Goal: Task Accomplishment & Management: Manage account settings

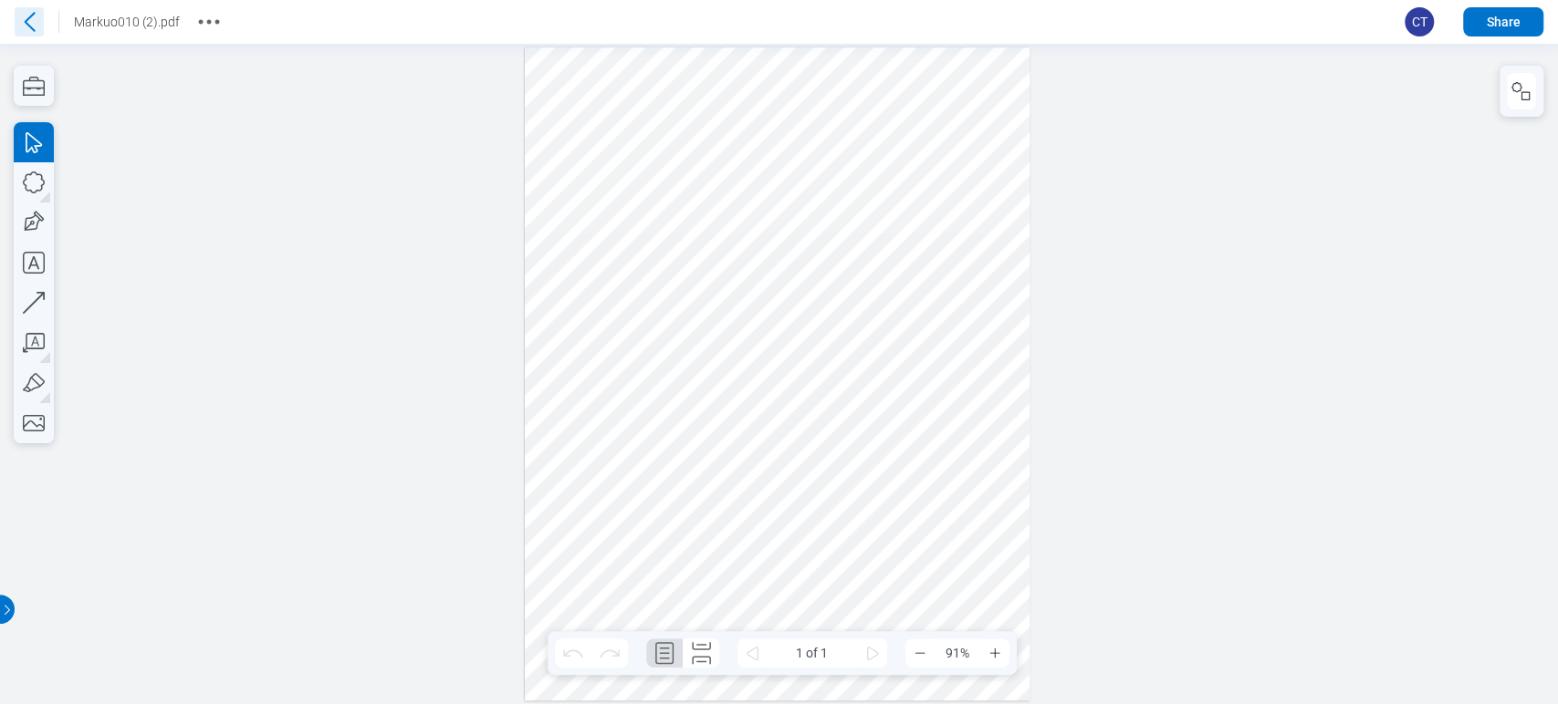
click at [32, 12] on icon at bounding box center [29, 21] width 29 height 29
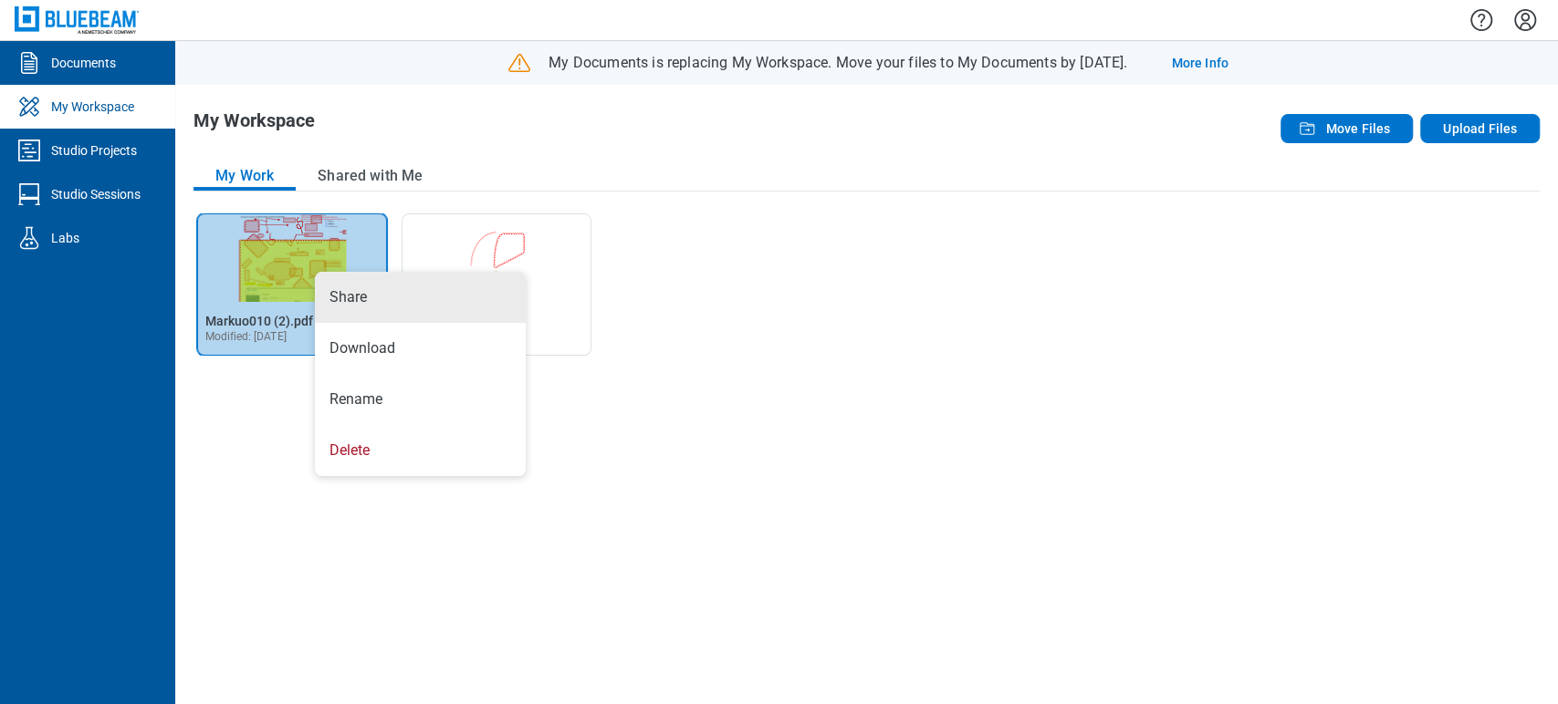
click at [308, 235] on img "Open Markuo010 (2).pdf in Editor" at bounding box center [292, 258] width 188 height 88
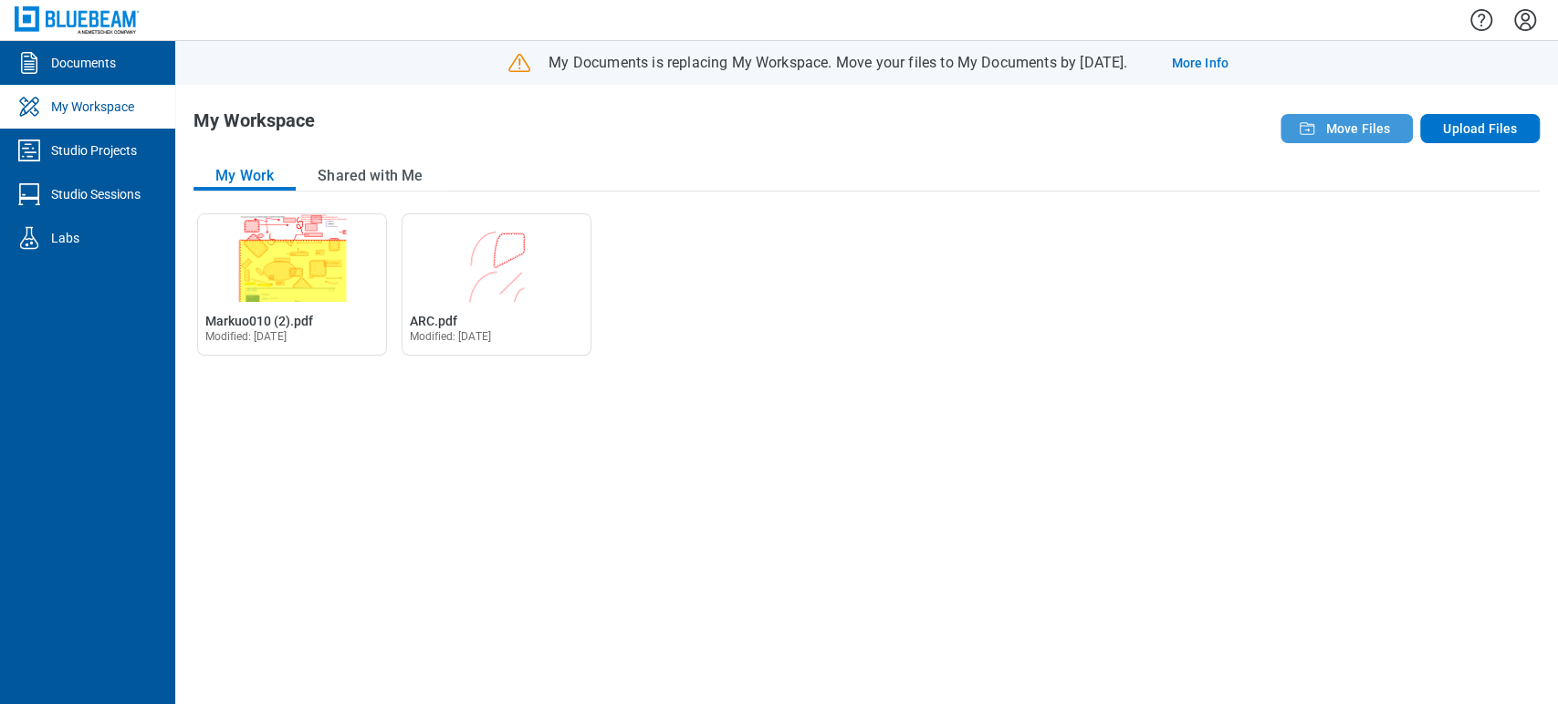
click at [1321, 125] on button "Move Files" at bounding box center [1346, 128] width 132 height 29
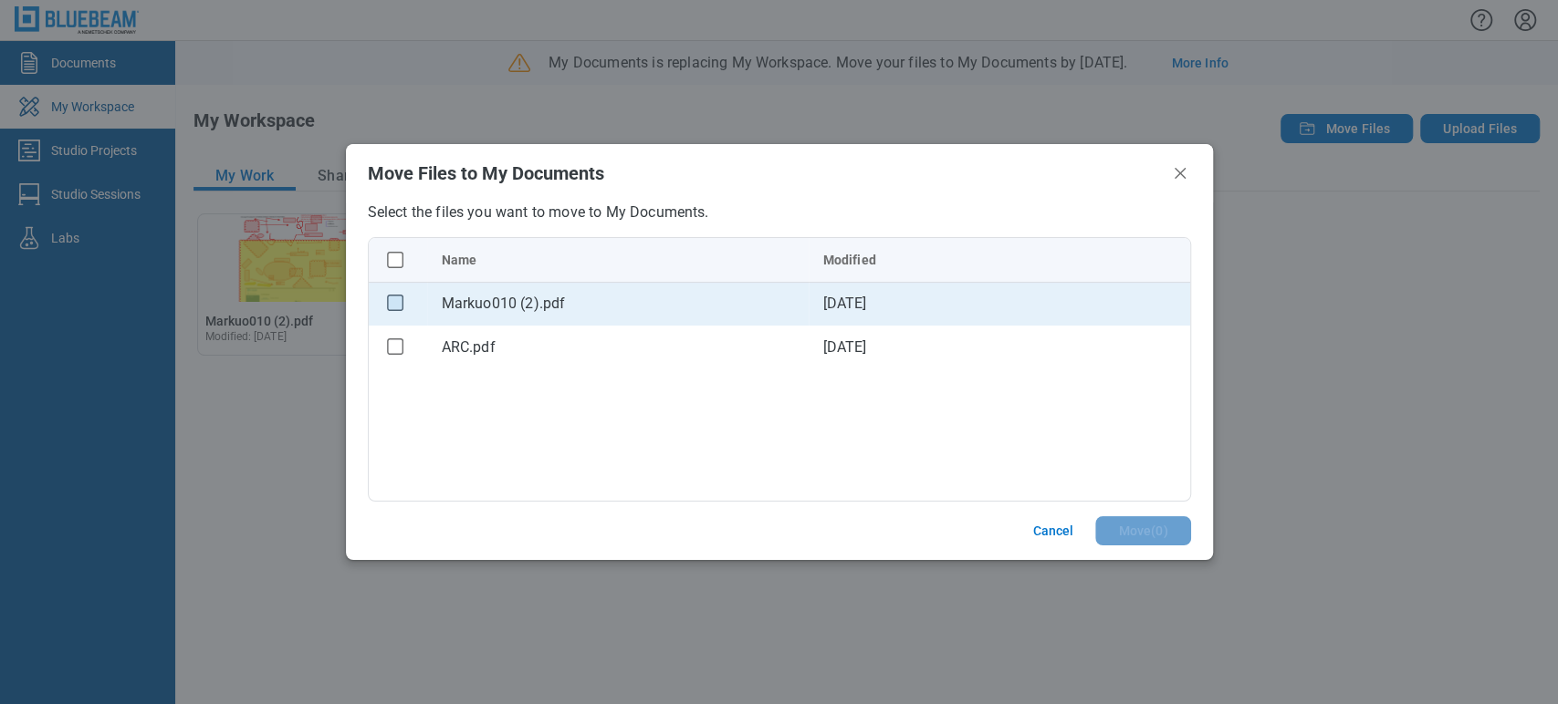
drag, startPoint x: 398, startPoint y: 312, endPoint x: 394, endPoint y: 301, distance: 11.5
click at [396, 302] on div "bb-data-table" at bounding box center [395, 303] width 24 height 24
click at [394, 301] on rect "checkbox" at bounding box center [395, 304] width 16 height 16
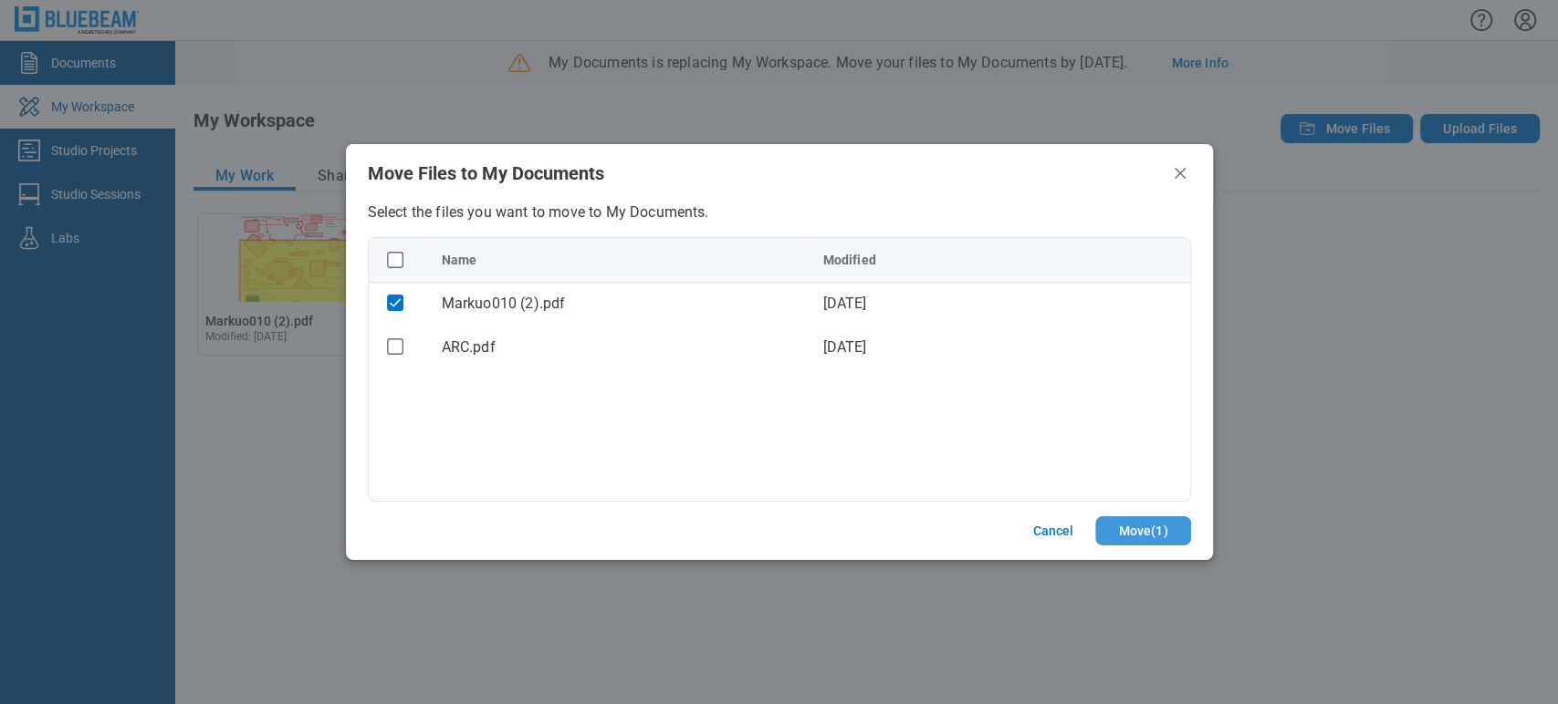
click at [1129, 527] on button "Move ( 1 )" at bounding box center [1142, 530] width 95 height 29
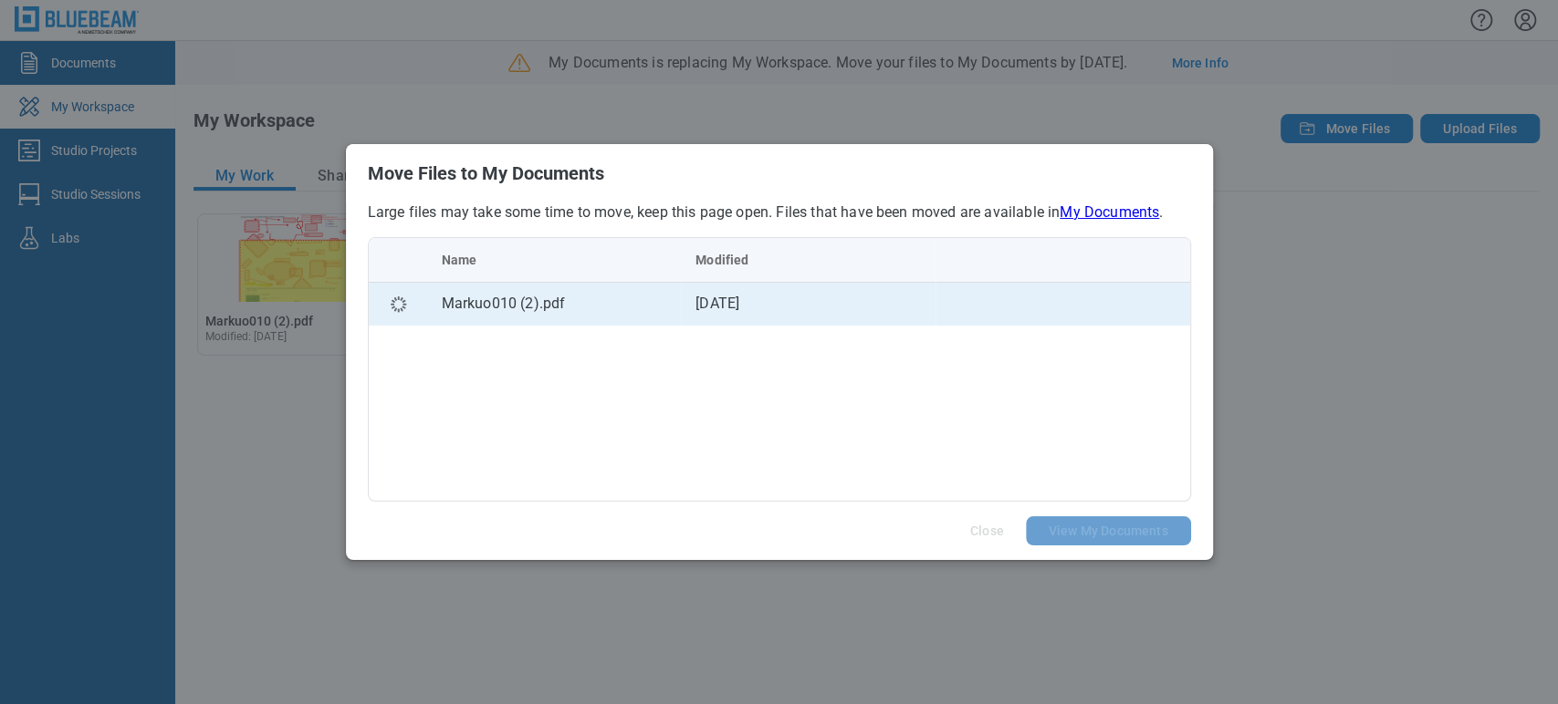
click at [778, 315] on td "[DATE]" at bounding box center [808, 304] width 255 height 44
click at [954, 311] on td "bb-data-table" at bounding box center [1062, 304] width 255 height 44
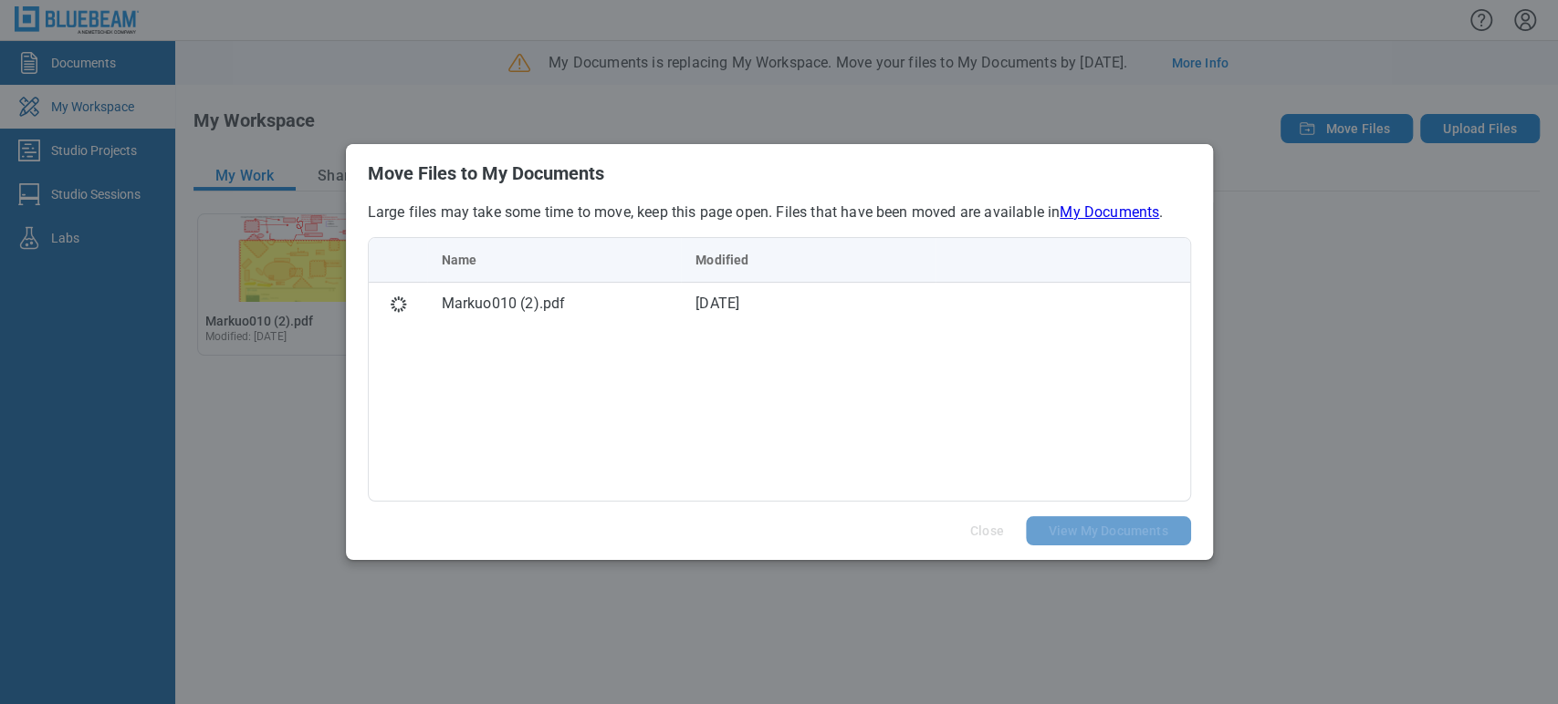
click at [928, 415] on div "Name Modified Markuo010 (2).pdf [DATE]" at bounding box center [779, 369] width 823 height 265
click at [896, 451] on div "Name Modified Markuo010 (2).pdf [DATE]" at bounding box center [779, 369] width 823 height 265
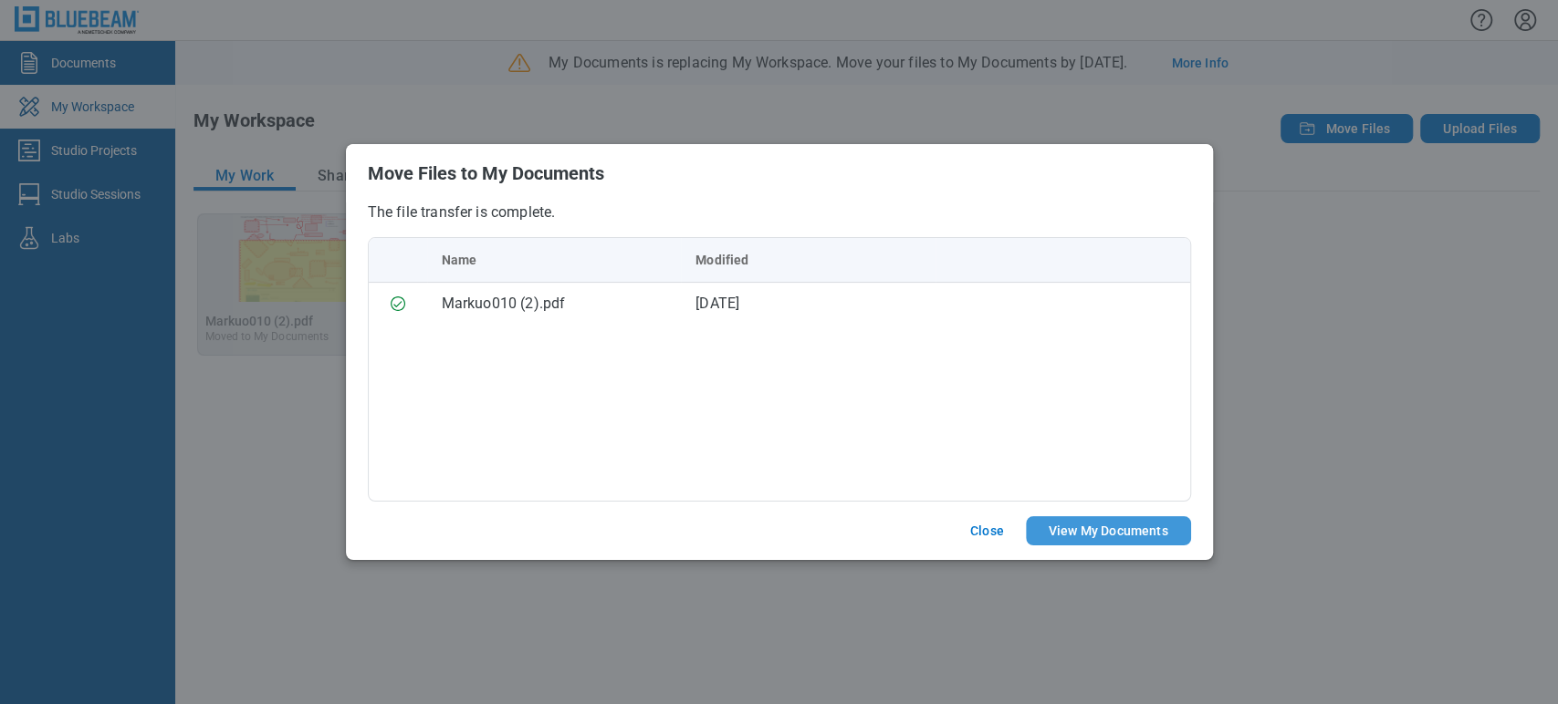
click at [1054, 535] on button "View My Documents" at bounding box center [1108, 530] width 165 height 29
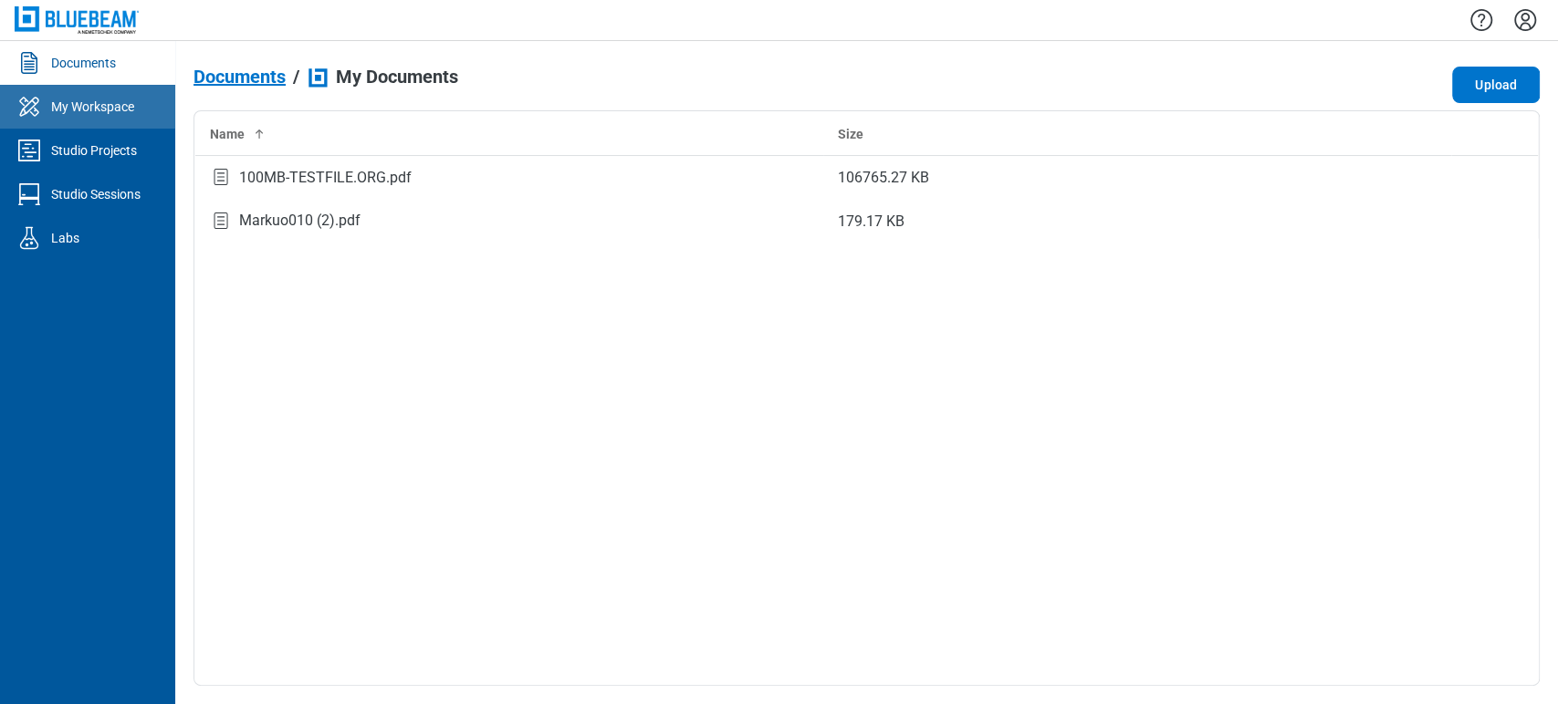
click at [68, 101] on div "My Workspace" at bounding box center [92, 107] width 83 height 18
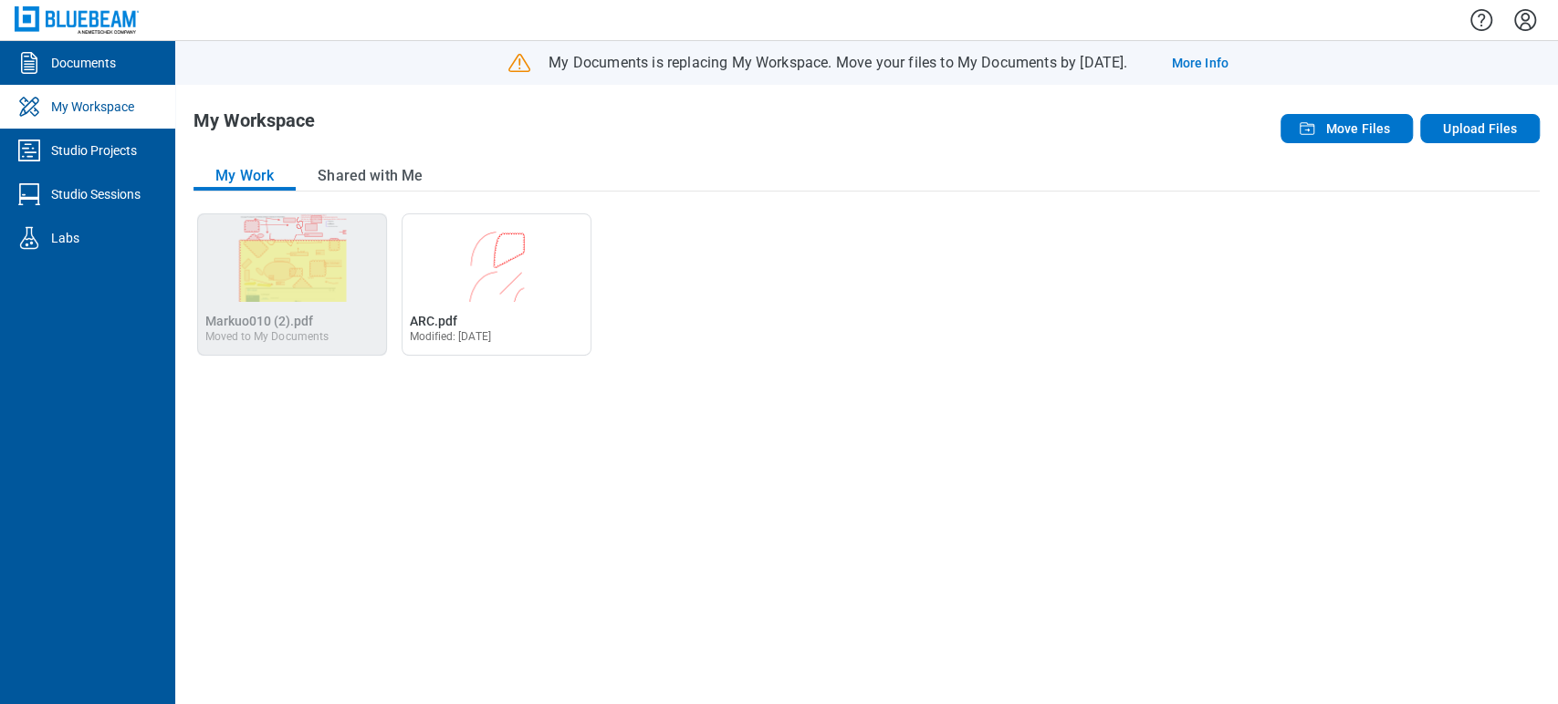
click at [1526, 19] on icon "Settings" at bounding box center [1524, 19] width 29 height 29
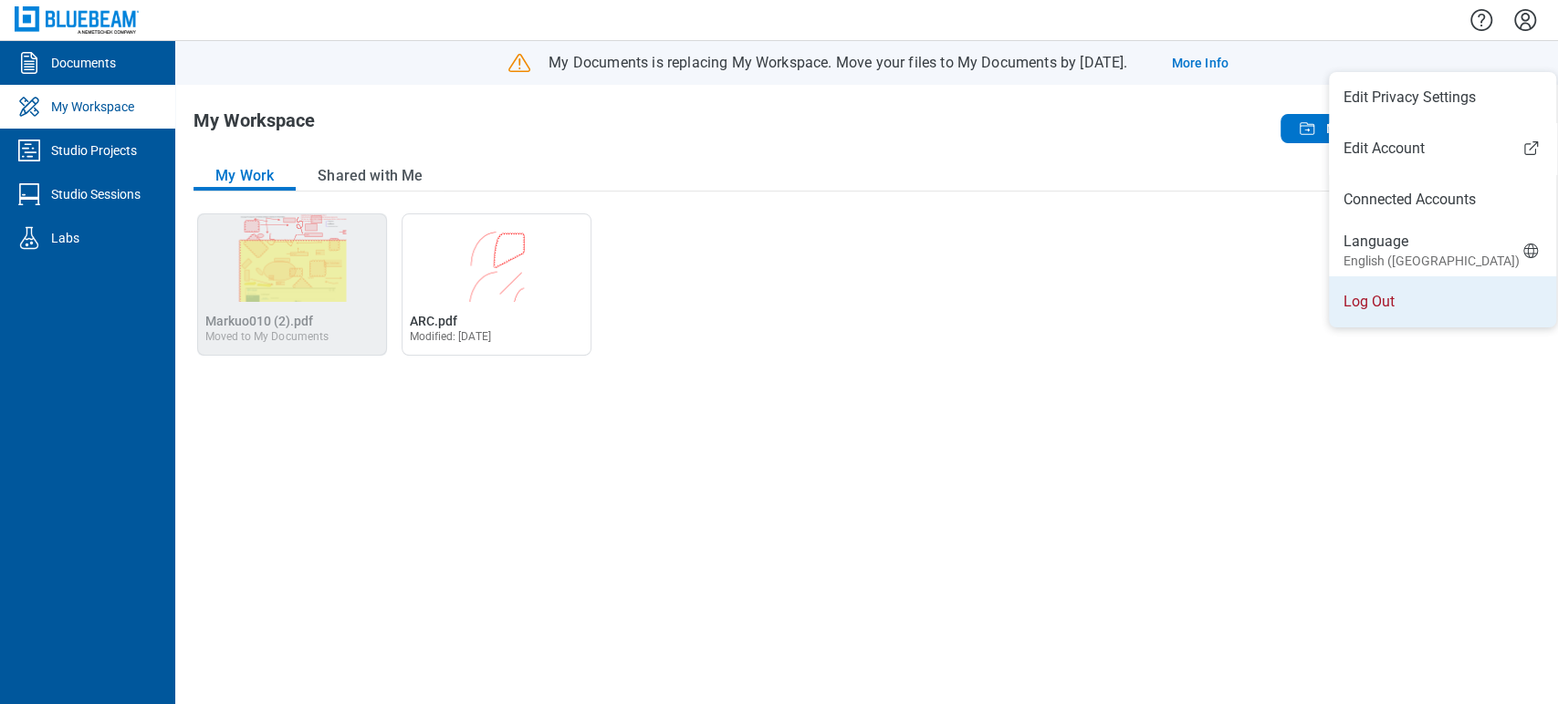
click at [1395, 281] on li "Log Out" at bounding box center [1442, 301] width 227 height 51
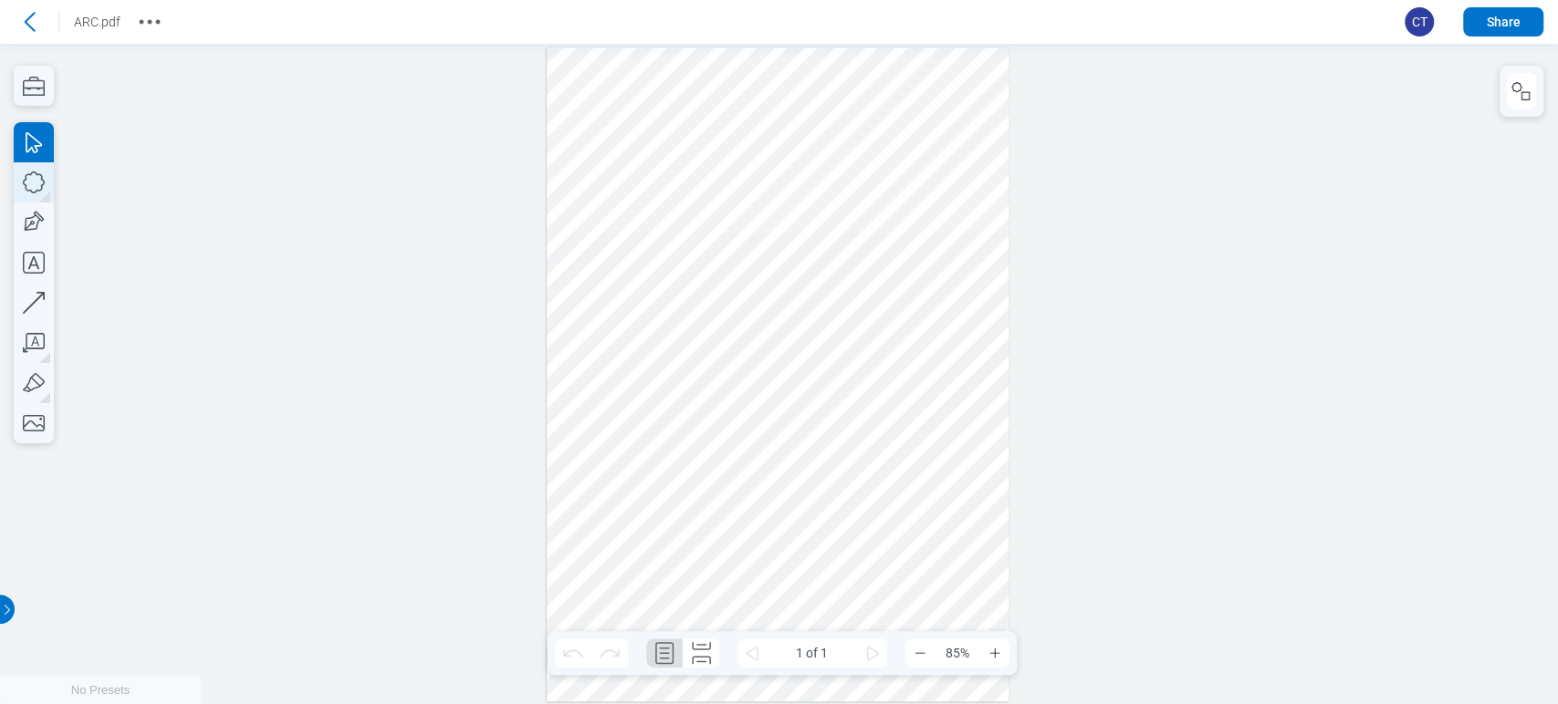
click at [37, 188] on icon "button" at bounding box center [34, 182] width 40 height 40
drag, startPoint x: 657, startPoint y: 275, endPoint x: 793, endPoint y: 360, distance: 160.8
click at [774, 359] on div at bounding box center [778, 374] width 463 height 654
click at [916, 339] on div at bounding box center [778, 374] width 463 height 654
click at [28, 25] on icon at bounding box center [30, 21] width 11 height 19
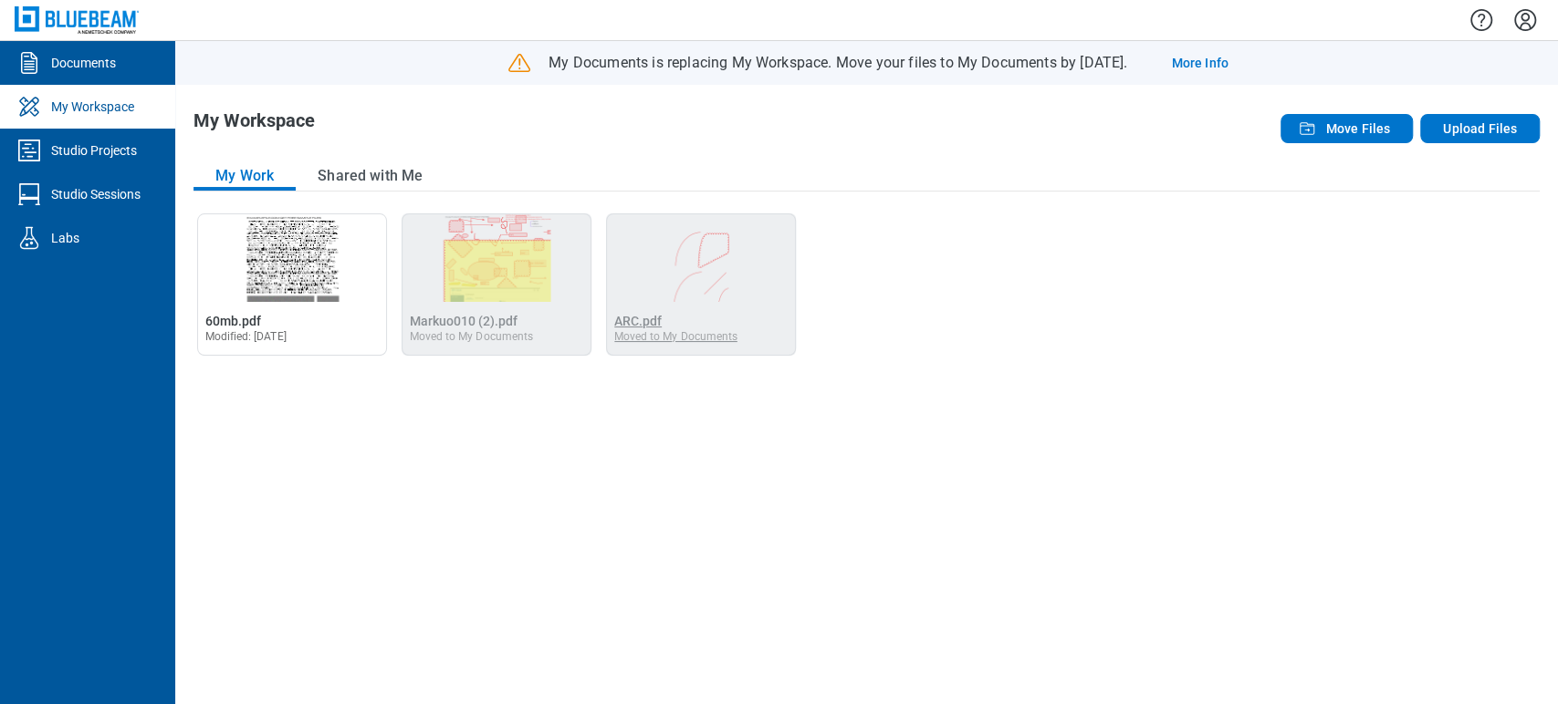
click at [625, 334] on div "Moved to My Documents" at bounding box center [675, 336] width 123 height 13
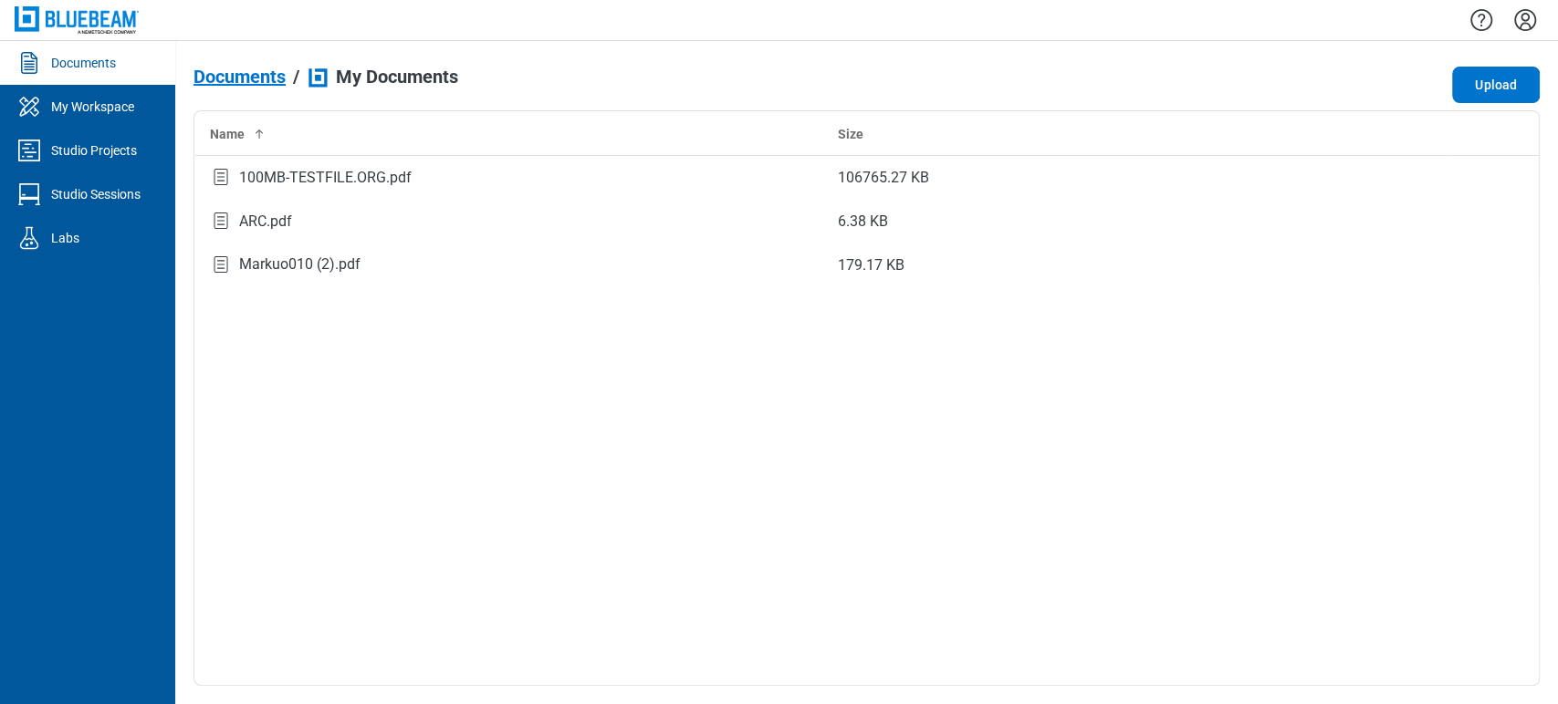
click at [1526, 17] on icon "Settings" at bounding box center [1524, 19] width 29 height 29
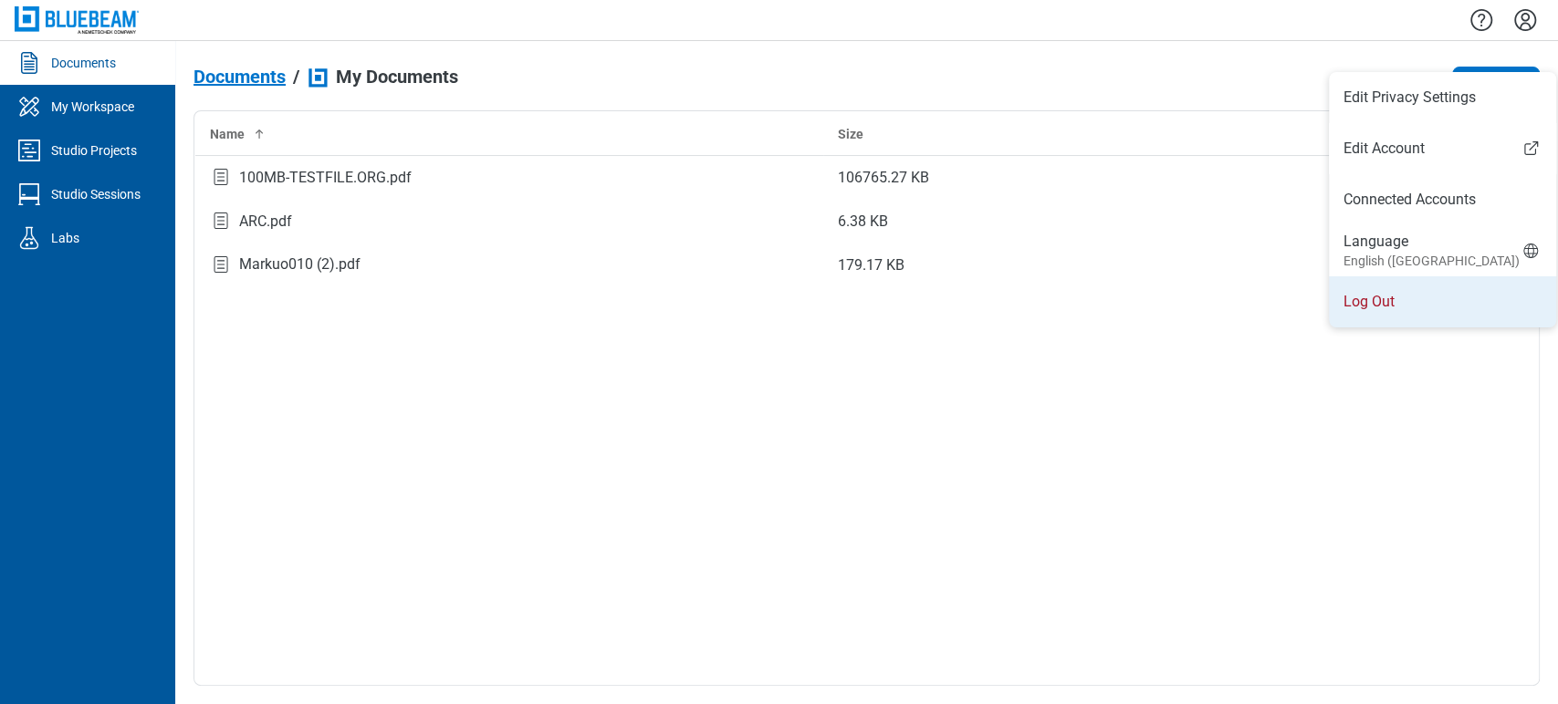
click at [1370, 286] on li "Log Out" at bounding box center [1442, 301] width 227 height 51
